Goal: Task Accomplishment & Management: Complete application form

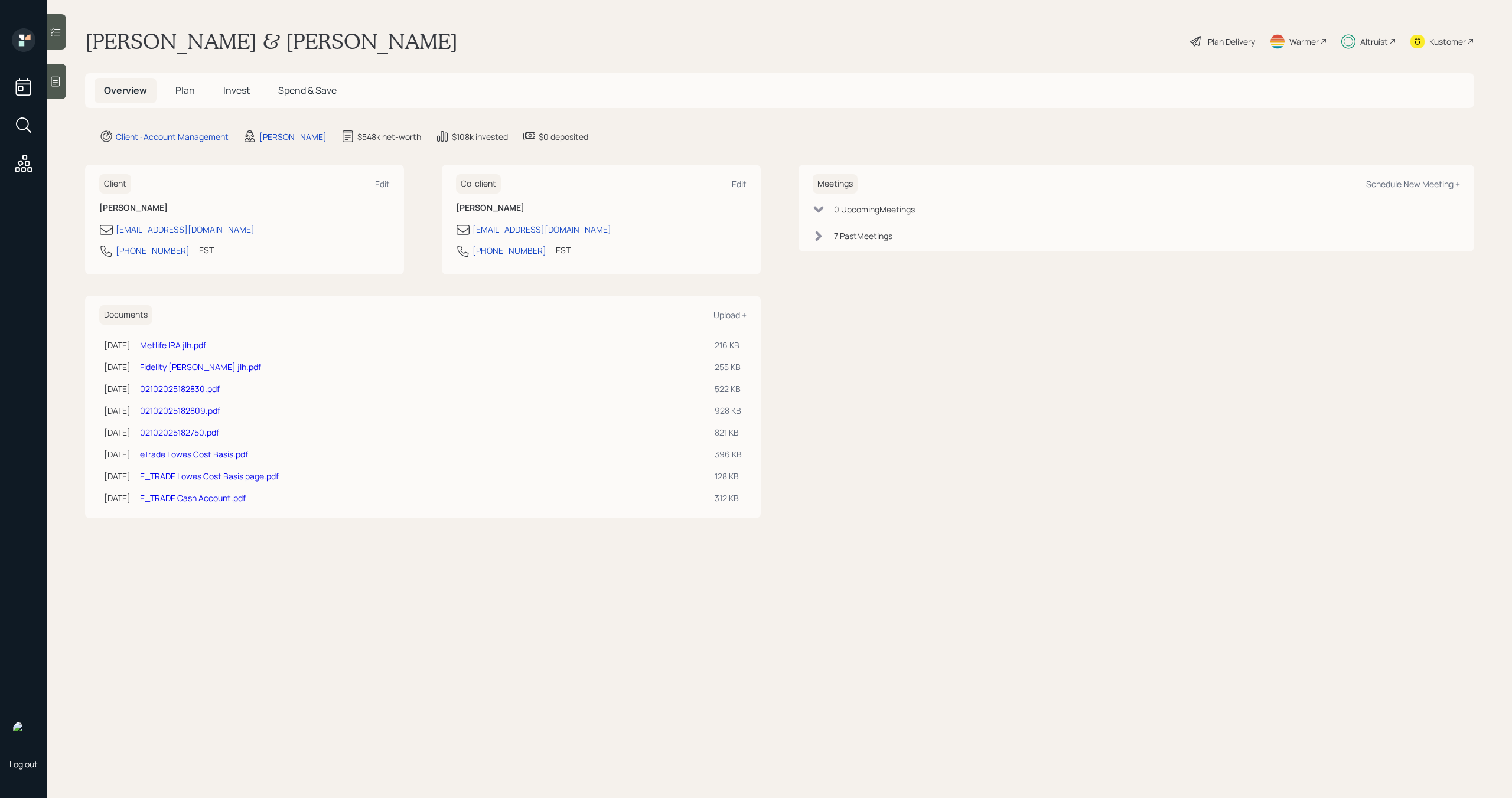
click at [1210, 42] on div "Plan Delivery" at bounding box center [1231, 42] width 47 height 12
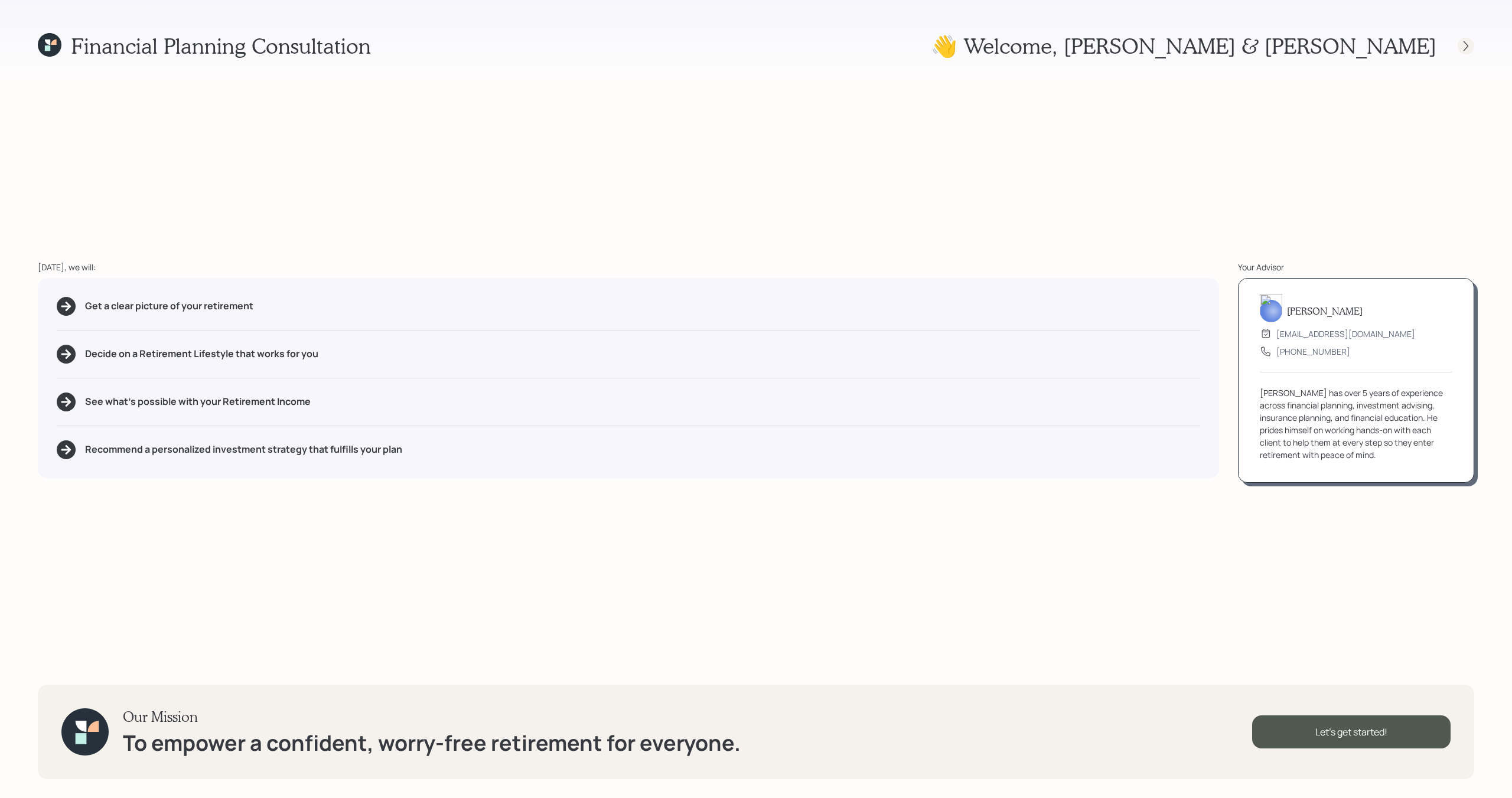
click at [1460, 44] on icon at bounding box center [1465, 45] width 12 height 12
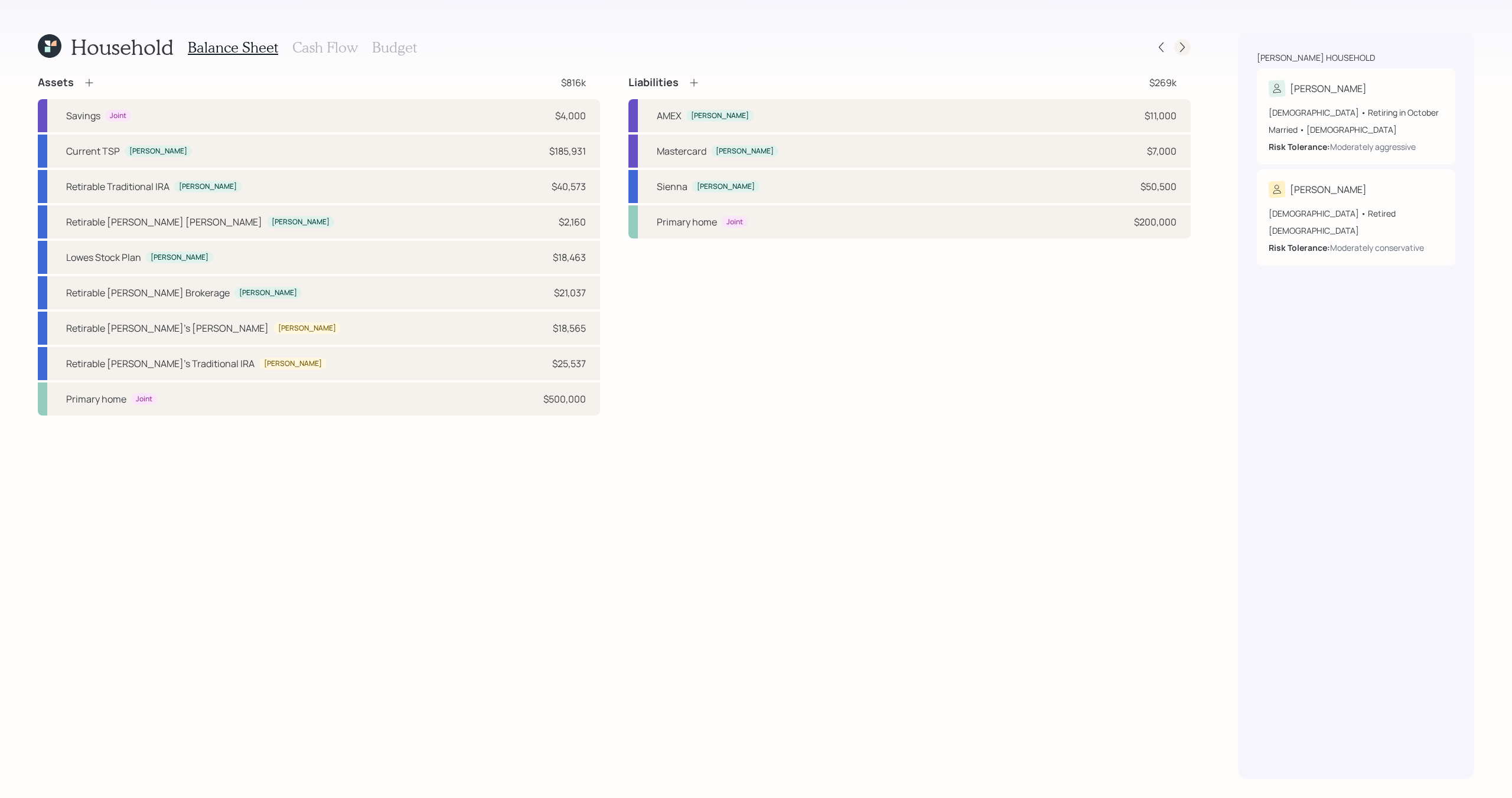
click at [1179, 49] on icon at bounding box center [1182, 47] width 12 height 12
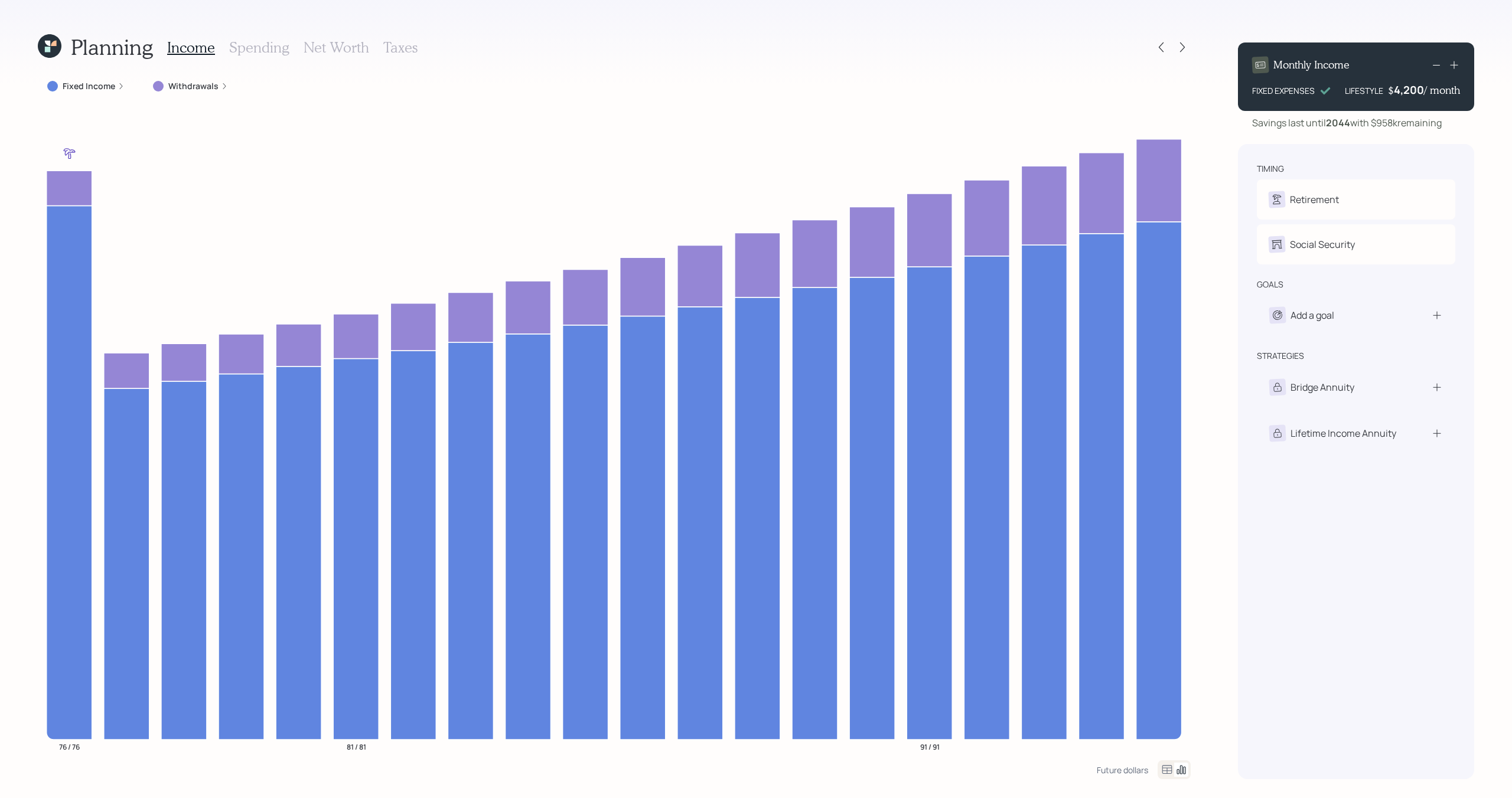
click at [389, 39] on h3 "Taxes" at bounding box center [400, 48] width 34 height 17
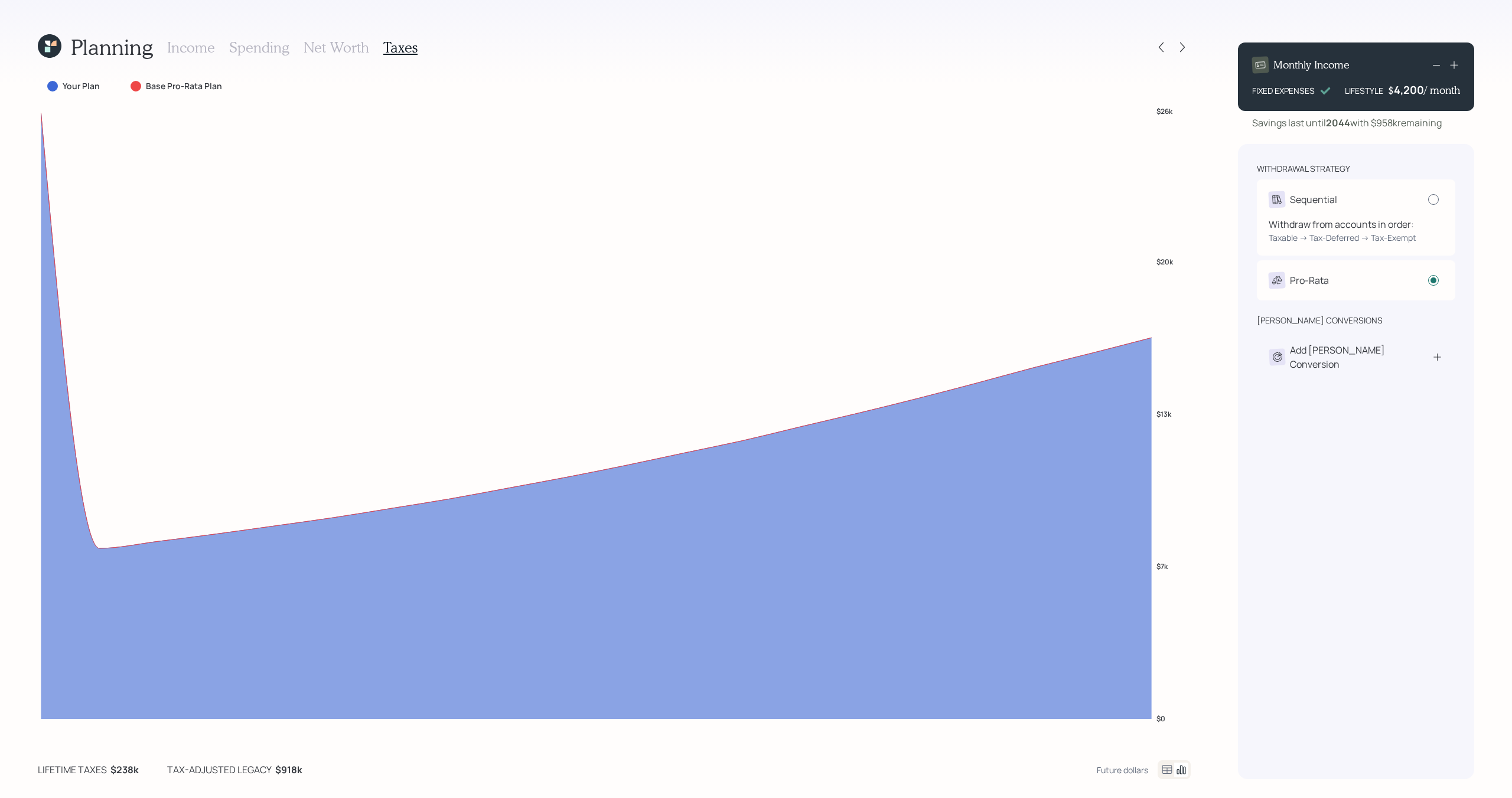
click at [1434, 204] on div at bounding box center [1433, 200] width 11 height 11
click at [1428, 200] on input "radio" at bounding box center [1427, 199] width 1 height 1
radio input "true"
radio input "false"
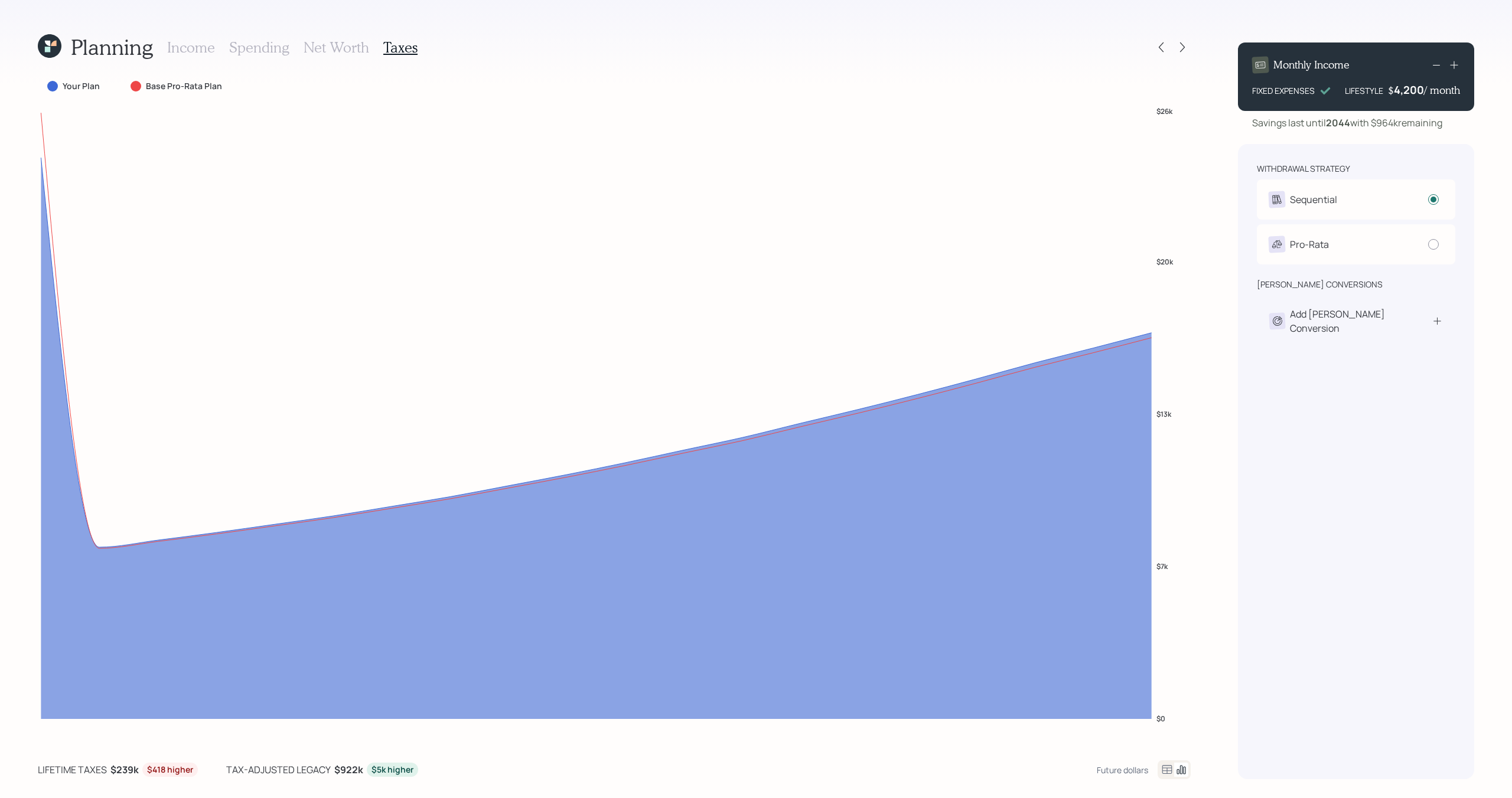
click at [39, 52] on icon at bounding box center [49, 45] width 33 height 33
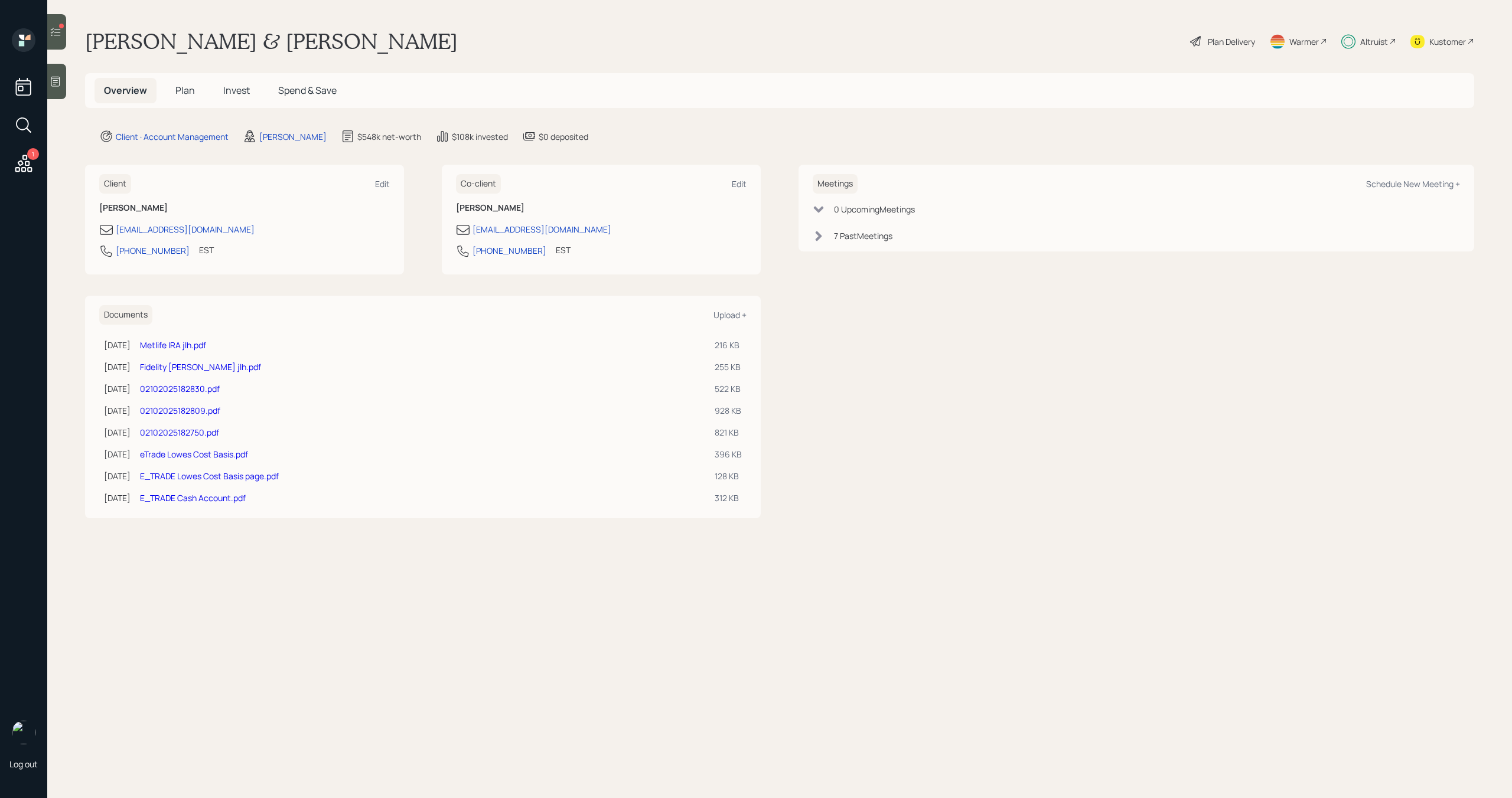
click at [60, 25] on div at bounding box center [62, 26] width 5 height 5
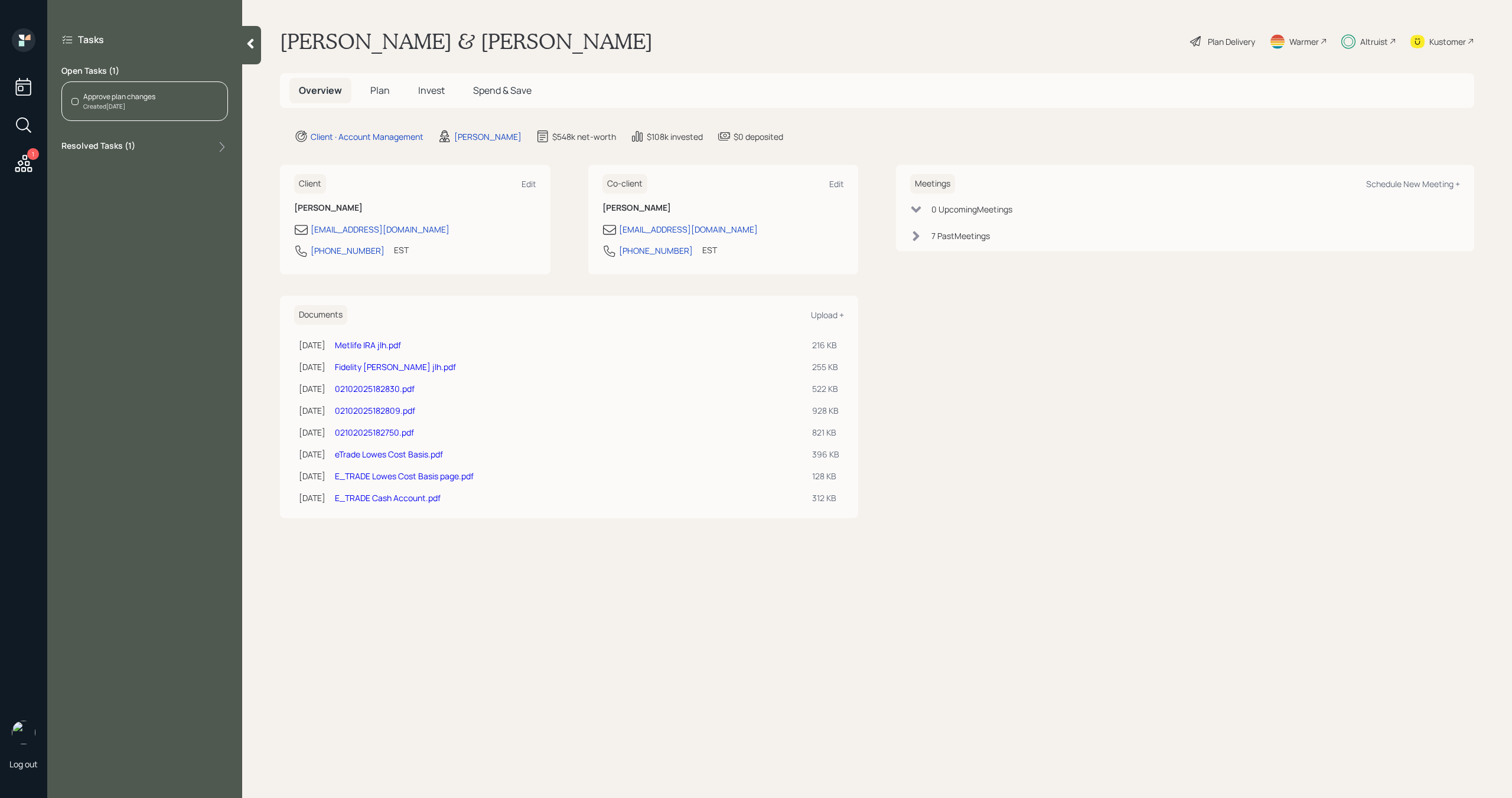
click at [105, 101] on div "Approve plan changes" at bounding box center [119, 97] width 72 height 11
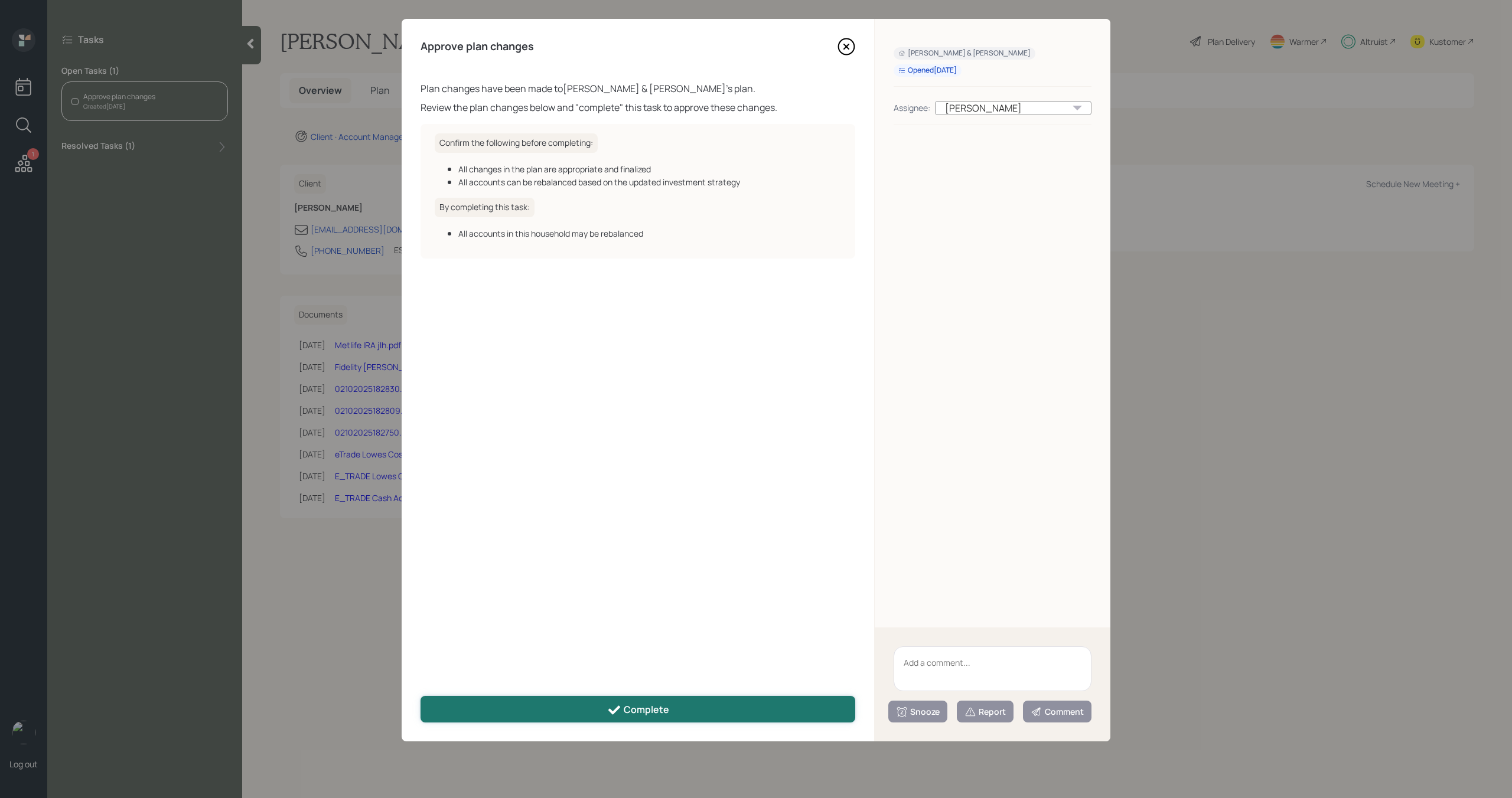
click at [652, 712] on div "Complete" at bounding box center [638, 710] width 62 height 14
